Goal: Find specific page/section: Find specific page/section

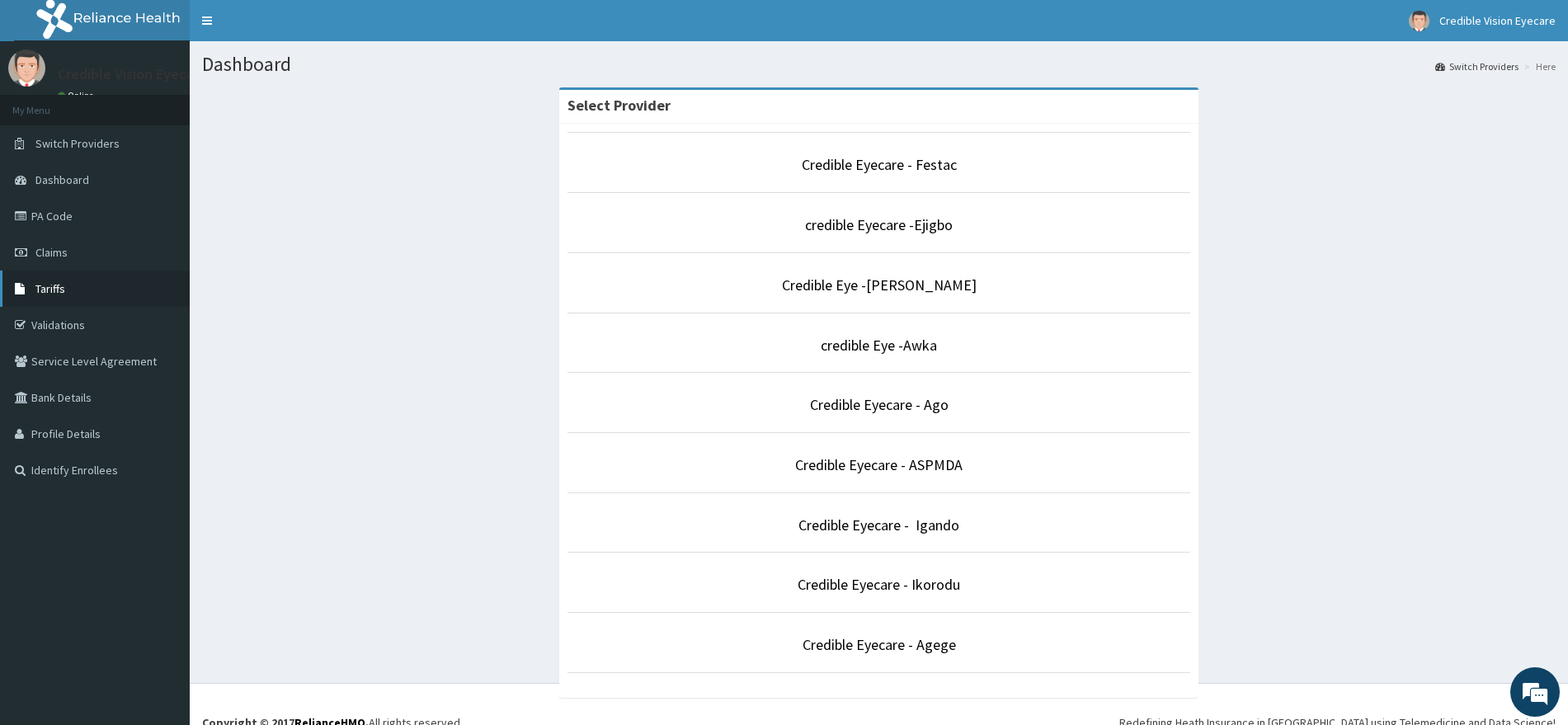
click at [65, 295] on link "Tariffs" at bounding box center [95, 289] width 190 height 37
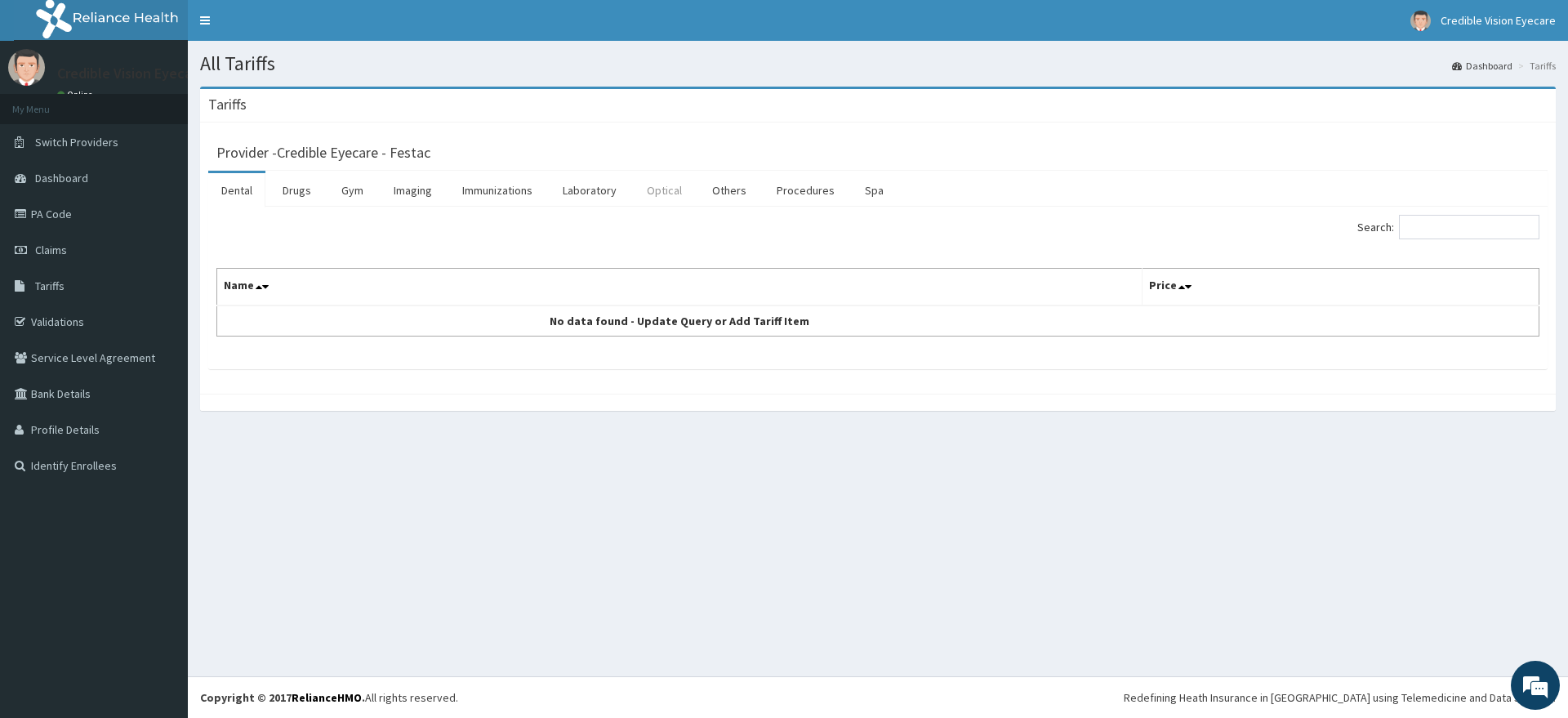
click at [653, 202] on link "Optical" at bounding box center [664, 190] width 61 height 35
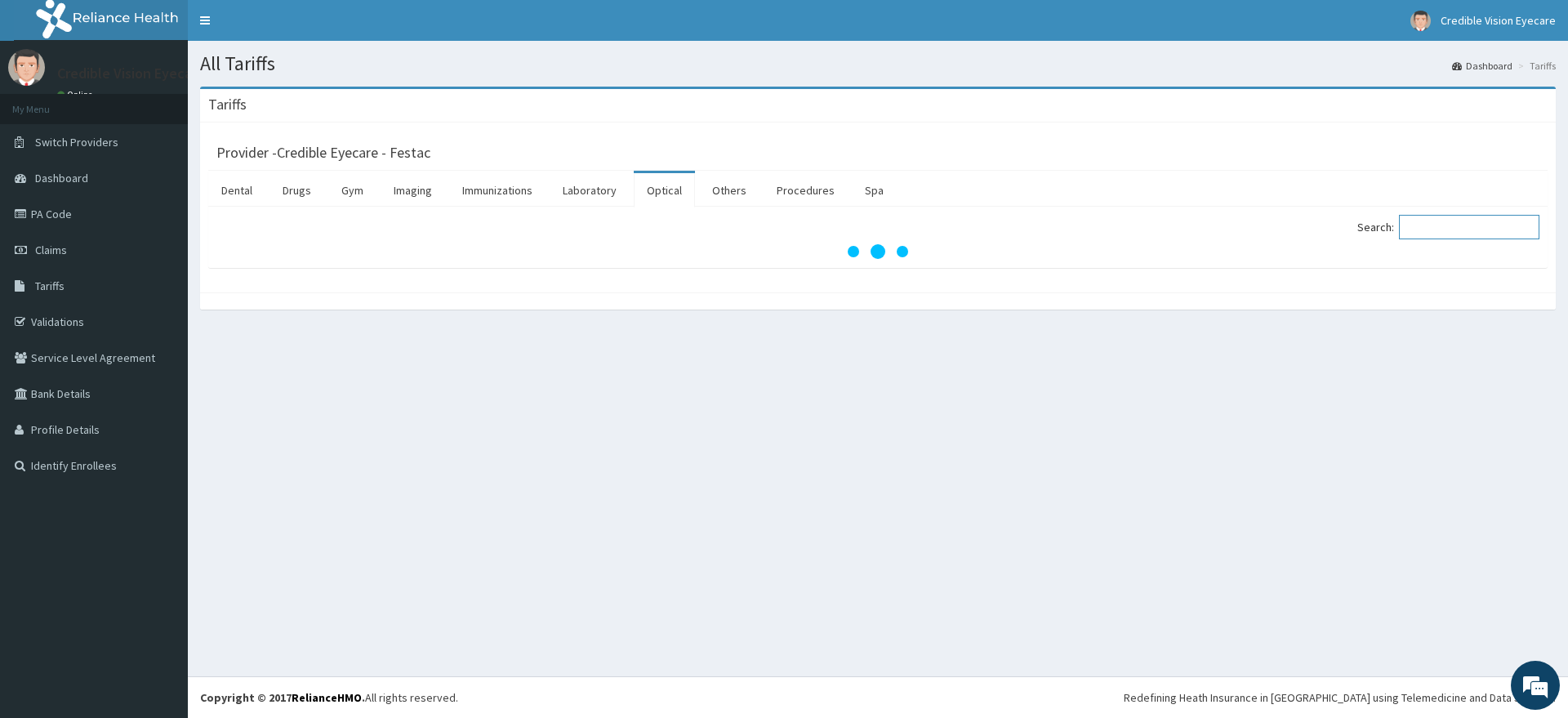
click at [1431, 229] on input "Search:" at bounding box center [1469, 227] width 140 height 25
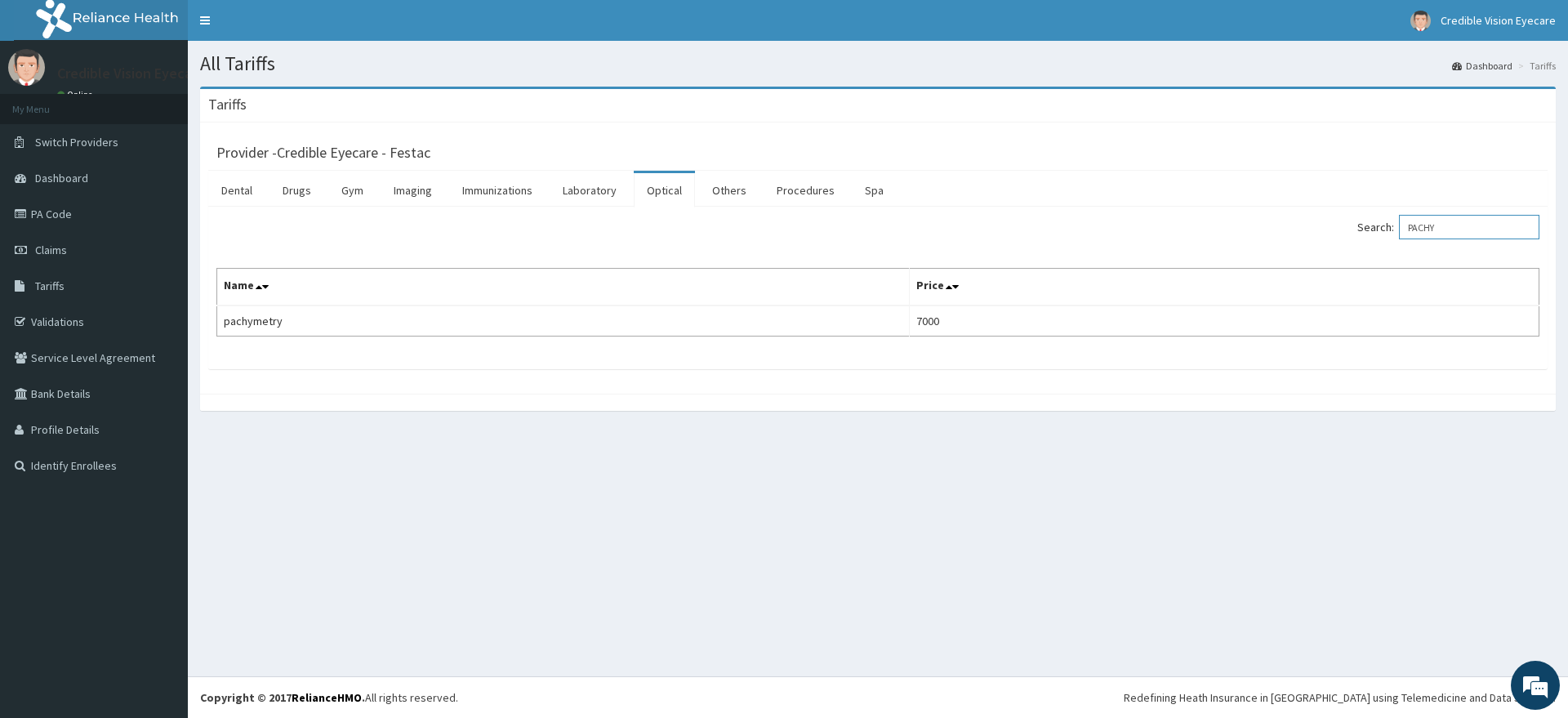
type input "PACHY"
